Goal: Task Accomplishment & Management: Complete application form

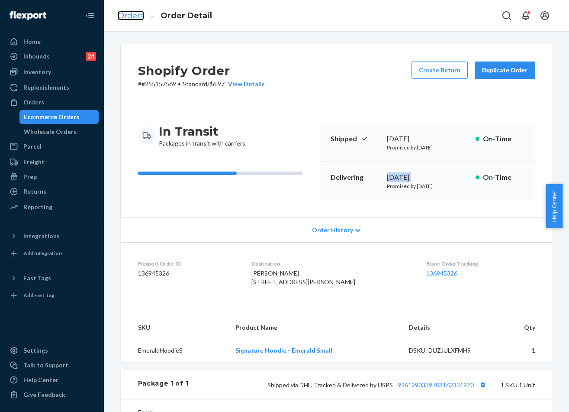
click at [135, 15] on link "Orders" at bounding box center [131, 16] width 26 height 10
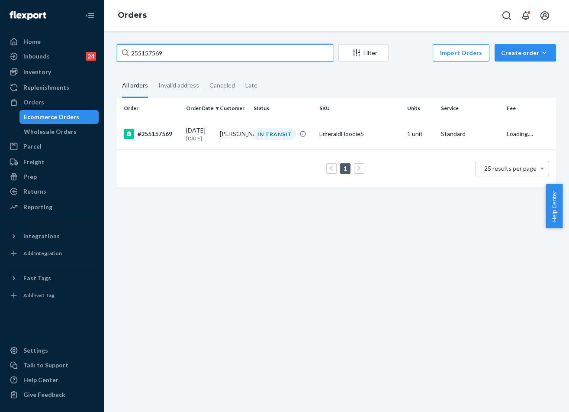
click at [187, 49] on input "255157569" at bounding box center [225, 52] width 216 height 17
paste input "211357"
type input "255211357"
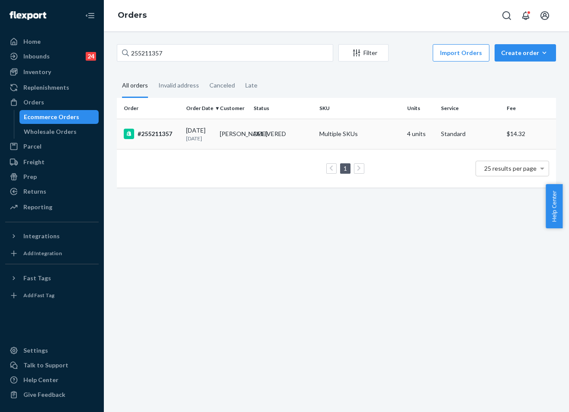
click at [226, 135] on td "[PERSON_NAME]" at bounding box center [233, 134] width 34 height 30
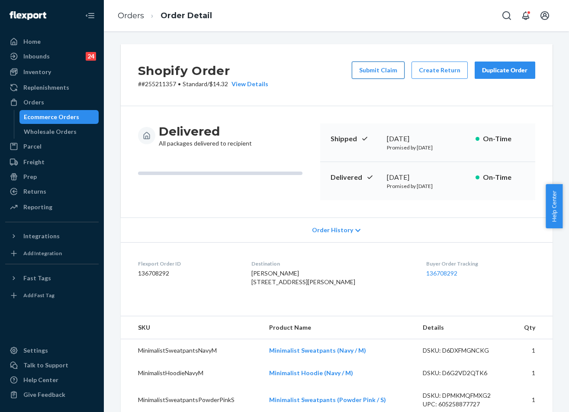
click at [380, 74] on button "Submit Claim" at bounding box center [378, 69] width 53 height 17
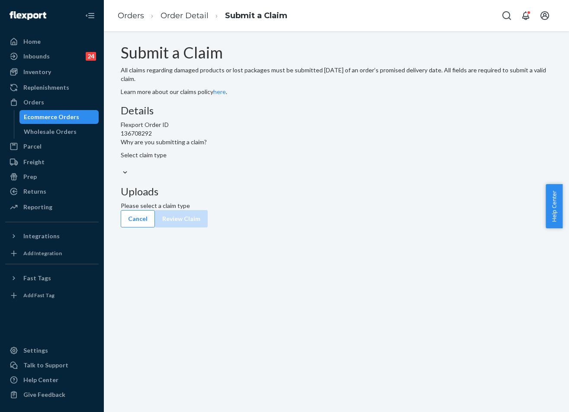
click at [252, 177] on div "Select claim type" at bounding box center [337, 164] width 432 height 26
click at [122, 168] on input "Why are you submitting a claim? Select claim type" at bounding box center [121, 163] width 1 height 9
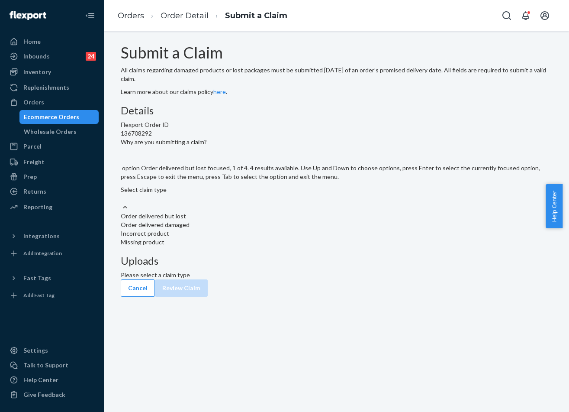
click at [252, 203] on div "Select claim type" at bounding box center [337, 193] width 432 height 17
click at [122, 203] on input "Why are you submitting a claim? option Order delivered but lost focused, 1 of 4…" at bounding box center [121, 198] width 1 height 9
click at [247, 220] on div "Order delivered but lost" at bounding box center [337, 216] width 432 height 9
click at [122, 203] on input "Why are you submitting a claim? option Order delivered but lost focused, 0 of 4…" at bounding box center [121, 198] width 1 height 9
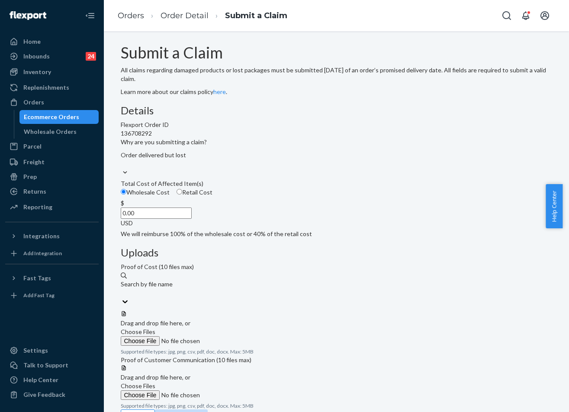
click at [250, 228] on div "Details Flexport Order ID 136708292 Why are you submitting a claim? Order deliv…" at bounding box center [337, 171] width 432 height 133
click at [253, 168] on div "Order delivered but lost" at bounding box center [337, 159] width 432 height 17
click at [122, 168] on input "Why are you submitting a claim? Order delivered but lost" at bounding box center [121, 163] width 1 height 9
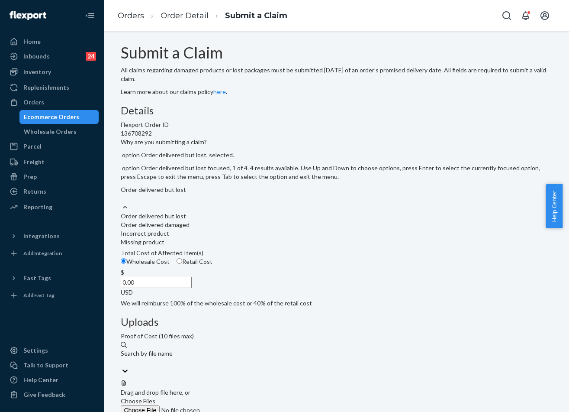
click at [244, 220] on div "Order delivered but lost" at bounding box center [337, 216] width 432 height 9
click at [122, 203] on input "Why are you submitting a claim? option Order delivered but lost, selected. opti…" at bounding box center [121, 198] width 1 height 9
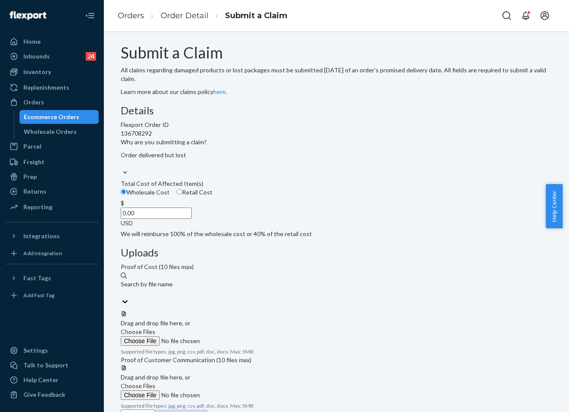
click at [320, 286] on div "Details Flexport Order ID 136708292 Why are you submitting a claim? Order deliv…" at bounding box center [337, 257] width 432 height 304
click at [192, 219] on input "0.00" at bounding box center [156, 212] width 71 height 11
type input "153.00"
click at [155, 328] on span "Choose Files" at bounding box center [138, 331] width 35 height 7
click at [239, 336] on input "Choose Files" at bounding box center [180, 341] width 118 height 10
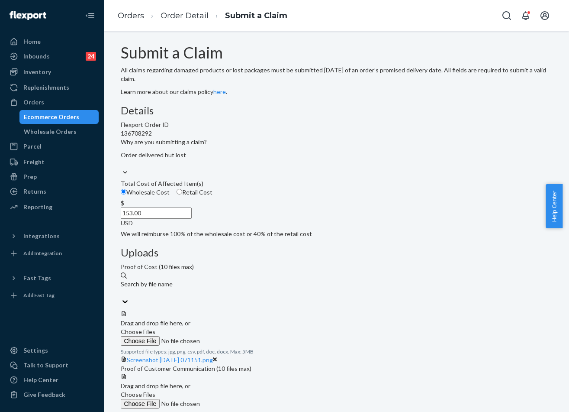
click at [155, 328] on span "Choose Files" at bounding box center [138, 331] width 35 height 7
click at [239, 336] on input "Choose Files" at bounding box center [180, 341] width 118 height 10
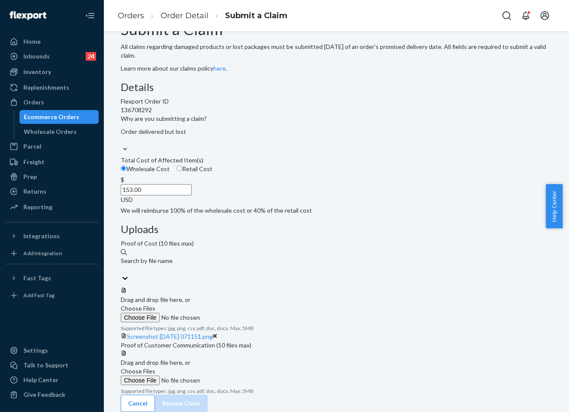
scroll to position [61, 0]
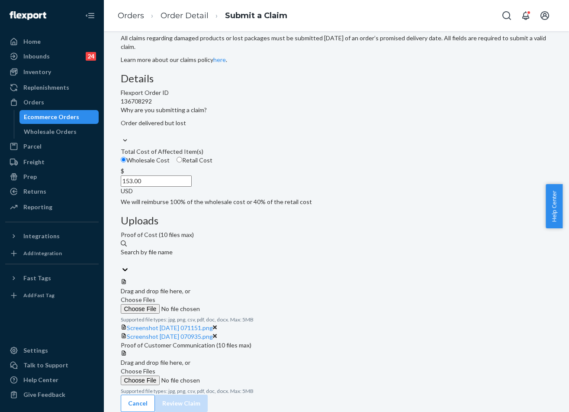
click at [155, 367] on span "Choose Files" at bounding box center [138, 370] width 35 height 7
click at [239, 375] on input "Choose Files" at bounding box center [180, 380] width 118 height 10
click at [443, 349] on div at bounding box center [337, 349] width 432 height 0
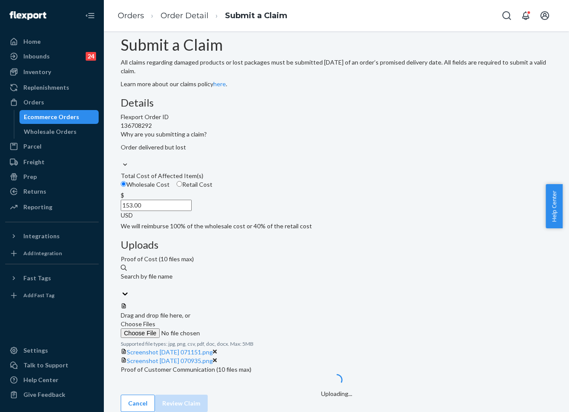
scroll to position [94, 0]
click at [313, 230] on div "Details Flexport Order ID 136708292 Why are you submitting a claim? Order deliv…" at bounding box center [337, 163] width 432 height 133
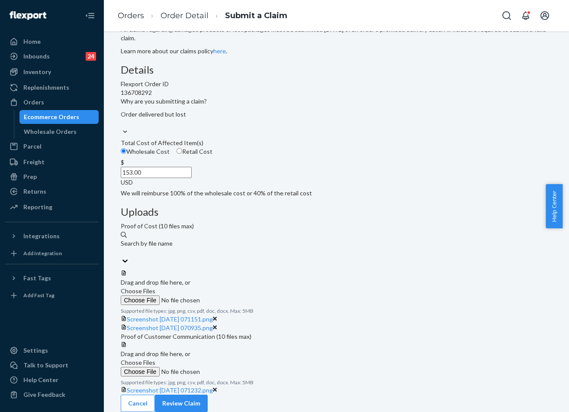
scroll to position [128, 0]
click at [208, 402] on button "Review Claim" at bounding box center [181, 402] width 53 height 17
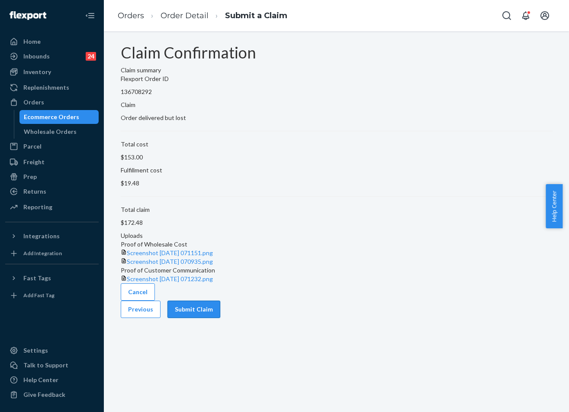
click at [220, 318] on button "Submit Claim" at bounding box center [194, 308] width 53 height 17
